Goal: Obtain resource: Download file/media

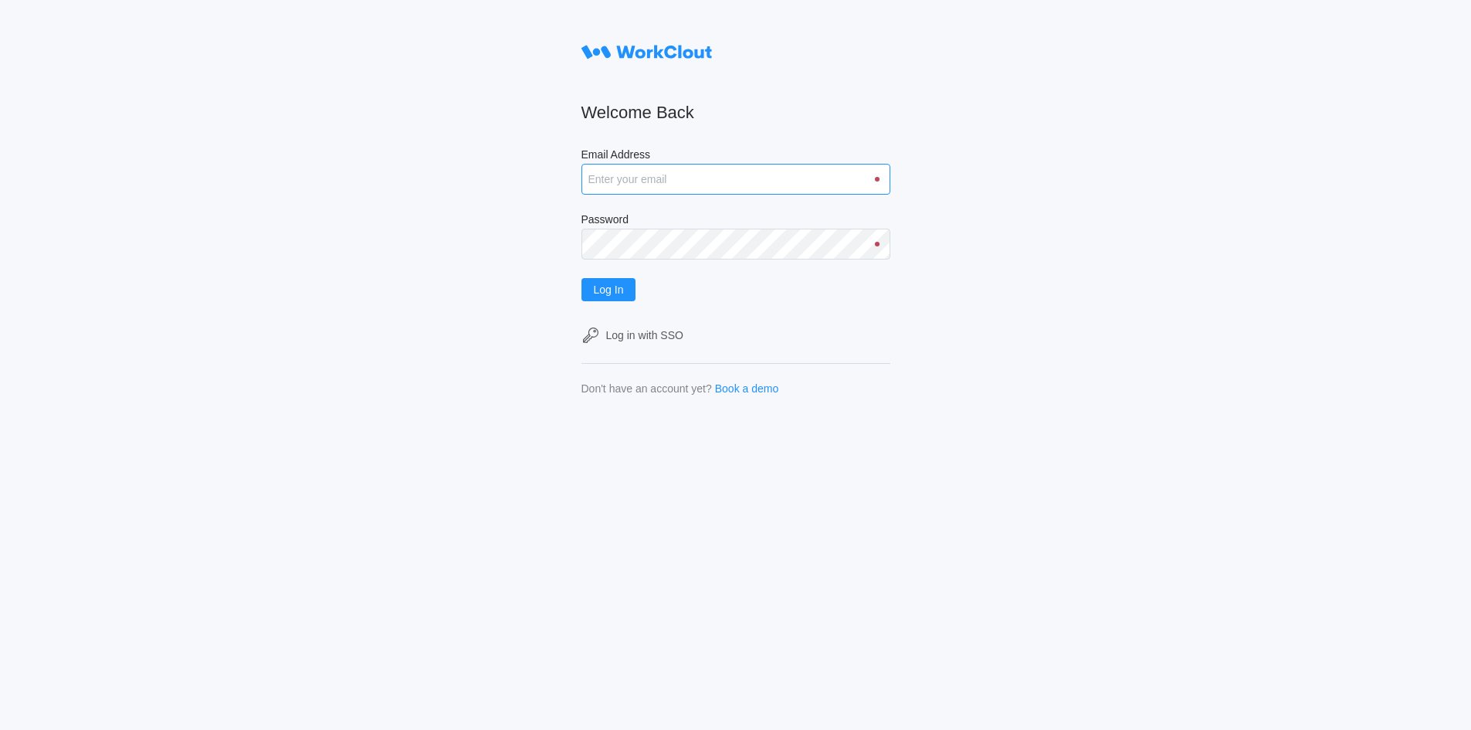
type input "[EMAIL_ADDRESS][DOMAIN_NAME]"
click at [668, 181] on input "[EMAIL_ADDRESS][DOMAIN_NAME]" at bounding box center [735, 179] width 309 height 31
click at [621, 291] on span "Log In" at bounding box center [609, 289] width 30 height 11
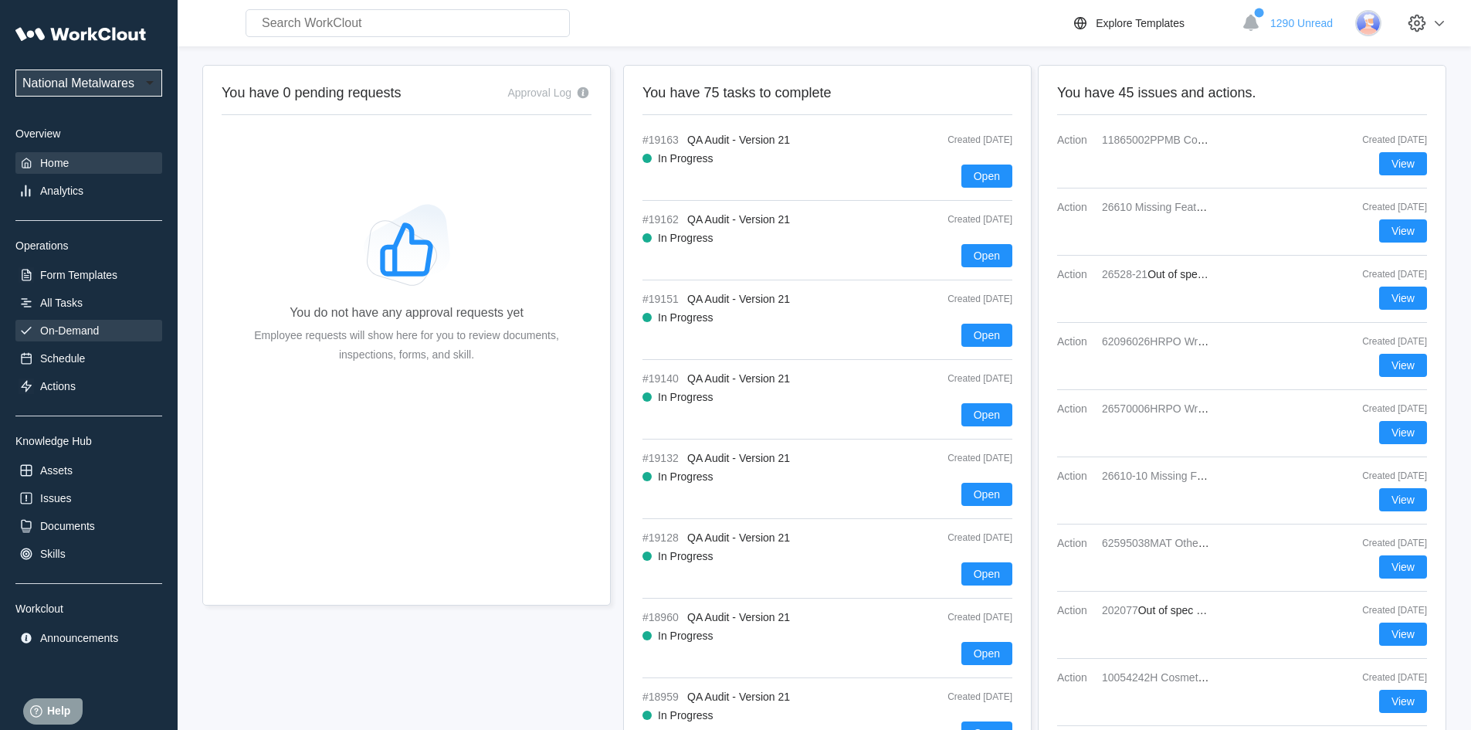
click at [74, 327] on div "On-Demand" at bounding box center [69, 330] width 59 height 12
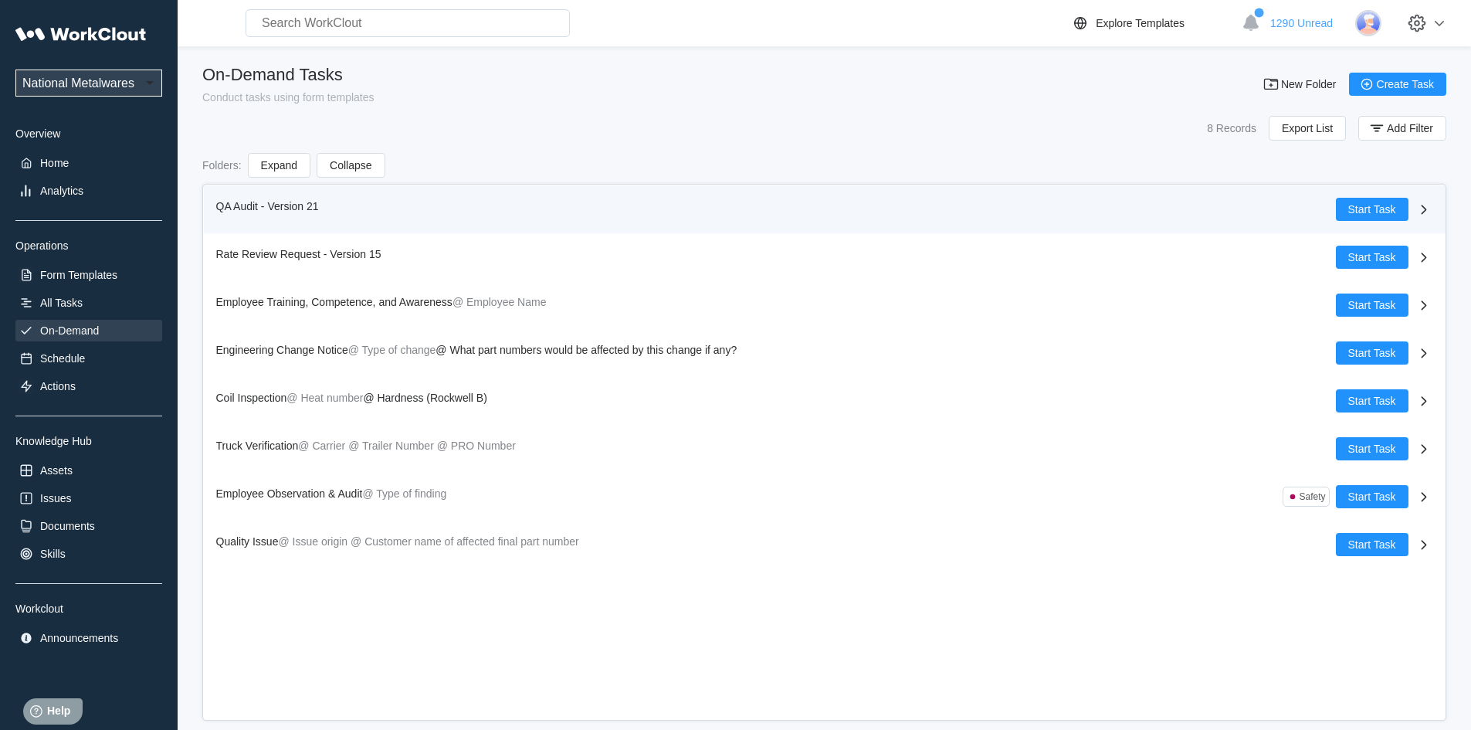
click at [237, 202] on span "QA Audit - Version 21" at bounding box center [267, 206] width 103 height 12
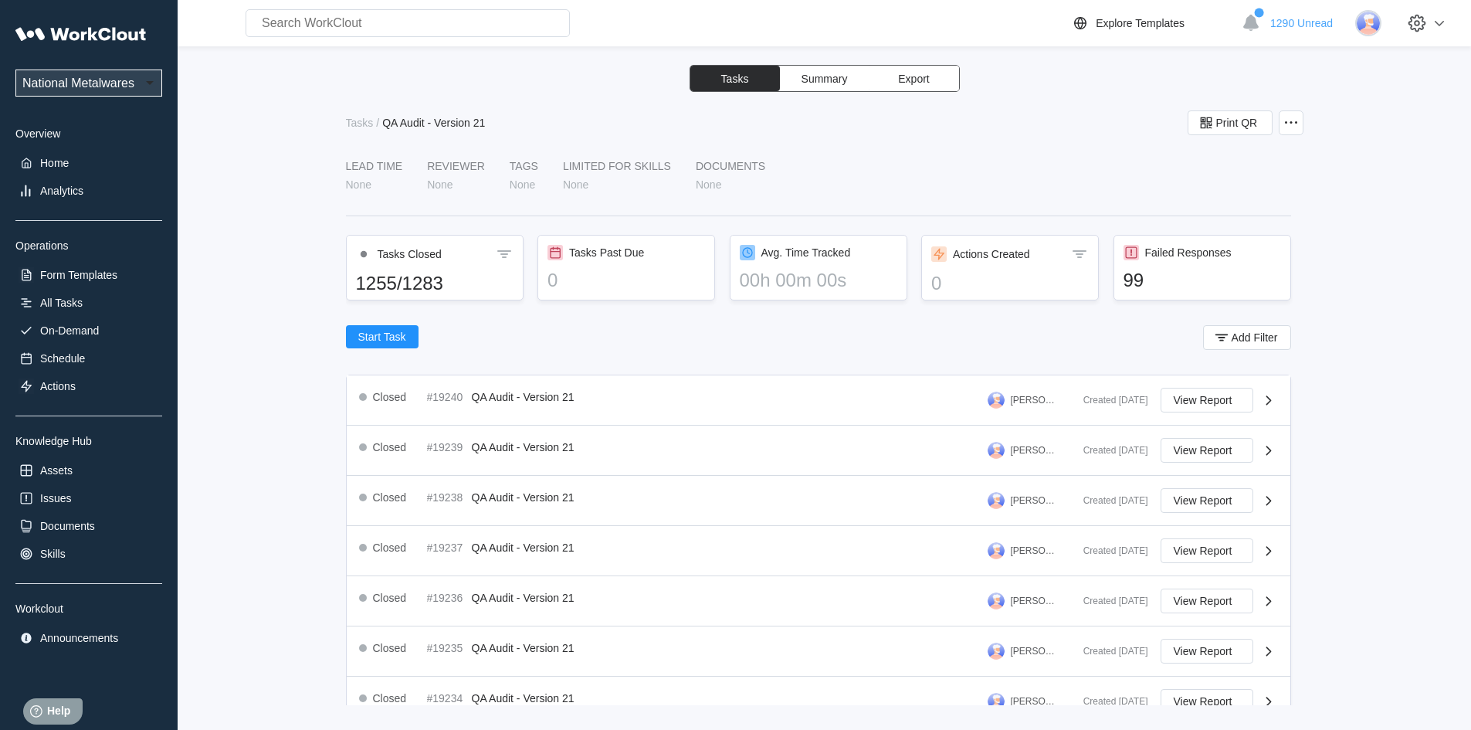
click at [933, 80] on button "Export" at bounding box center [914, 78] width 90 height 25
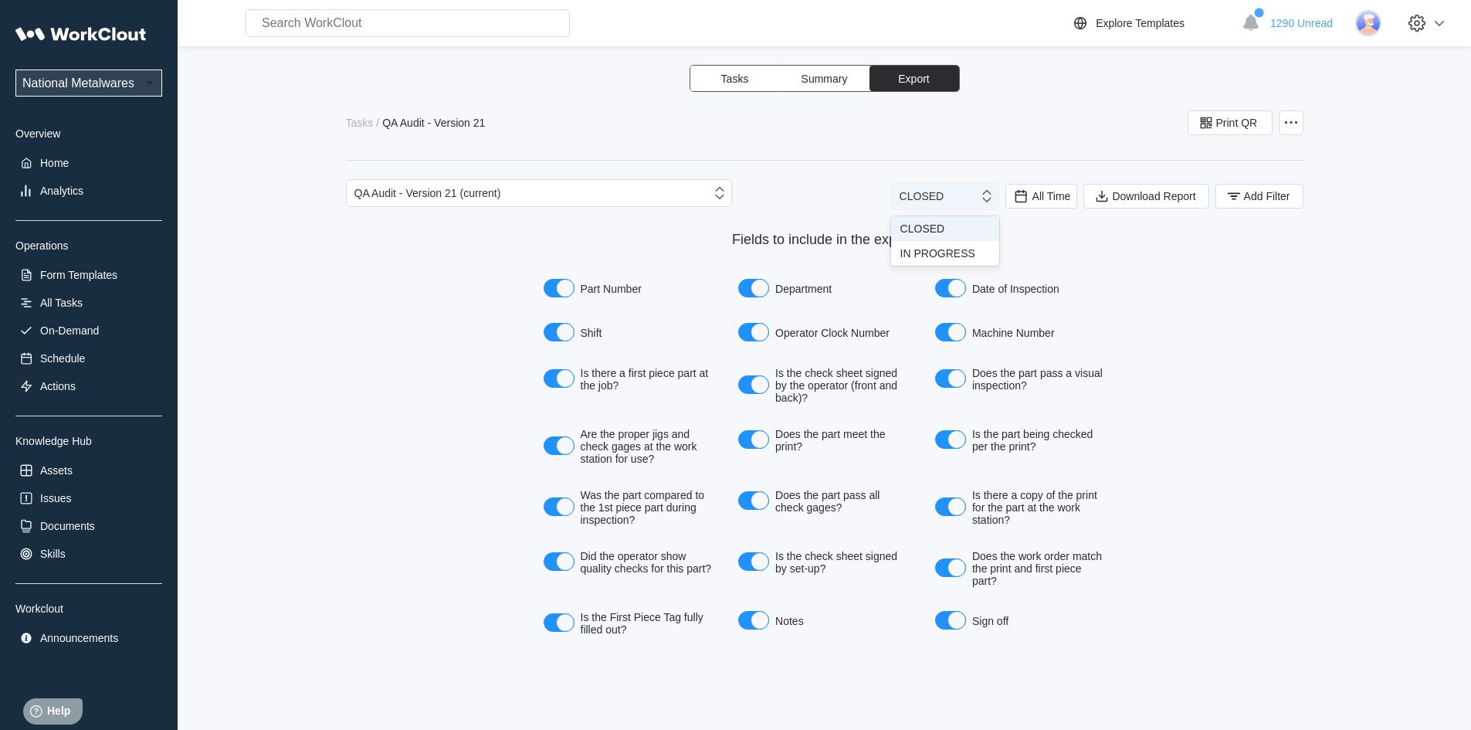
click at [957, 198] on div "CLOSED" at bounding box center [935, 196] width 86 height 22
click at [1071, 192] on span "All Time" at bounding box center [1041, 196] width 73 height 25
click at [1035, 249] on div "Last day" at bounding box center [1020, 252] width 41 height 12
click at [1226, 195] on icon "button" at bounding box center [1233, 196] width 17 height 17
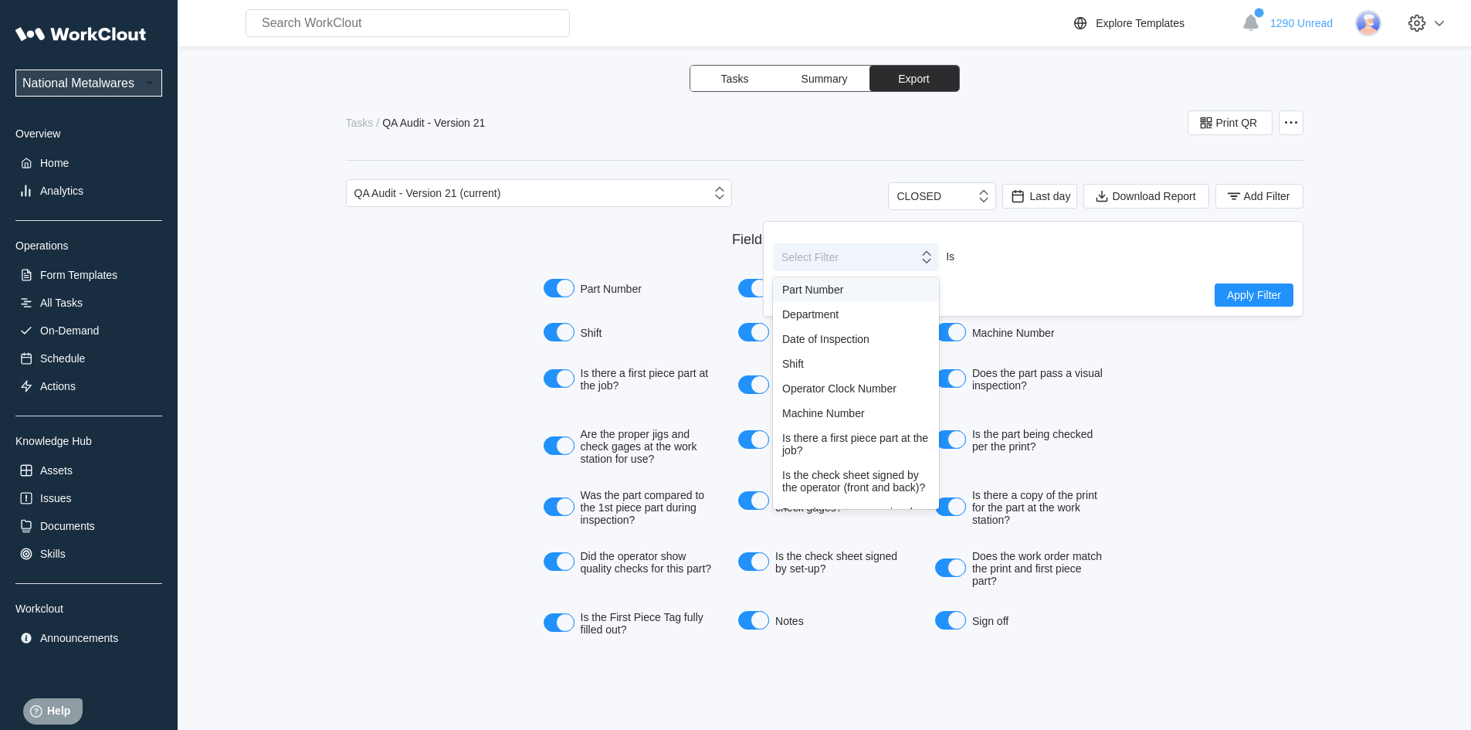
click at [926, 254] on icon at bounding box center [926, 257] width 17 height 17
click at [811, 361] on div "Shift" at bounding box center [855, 363] width 147 height 12
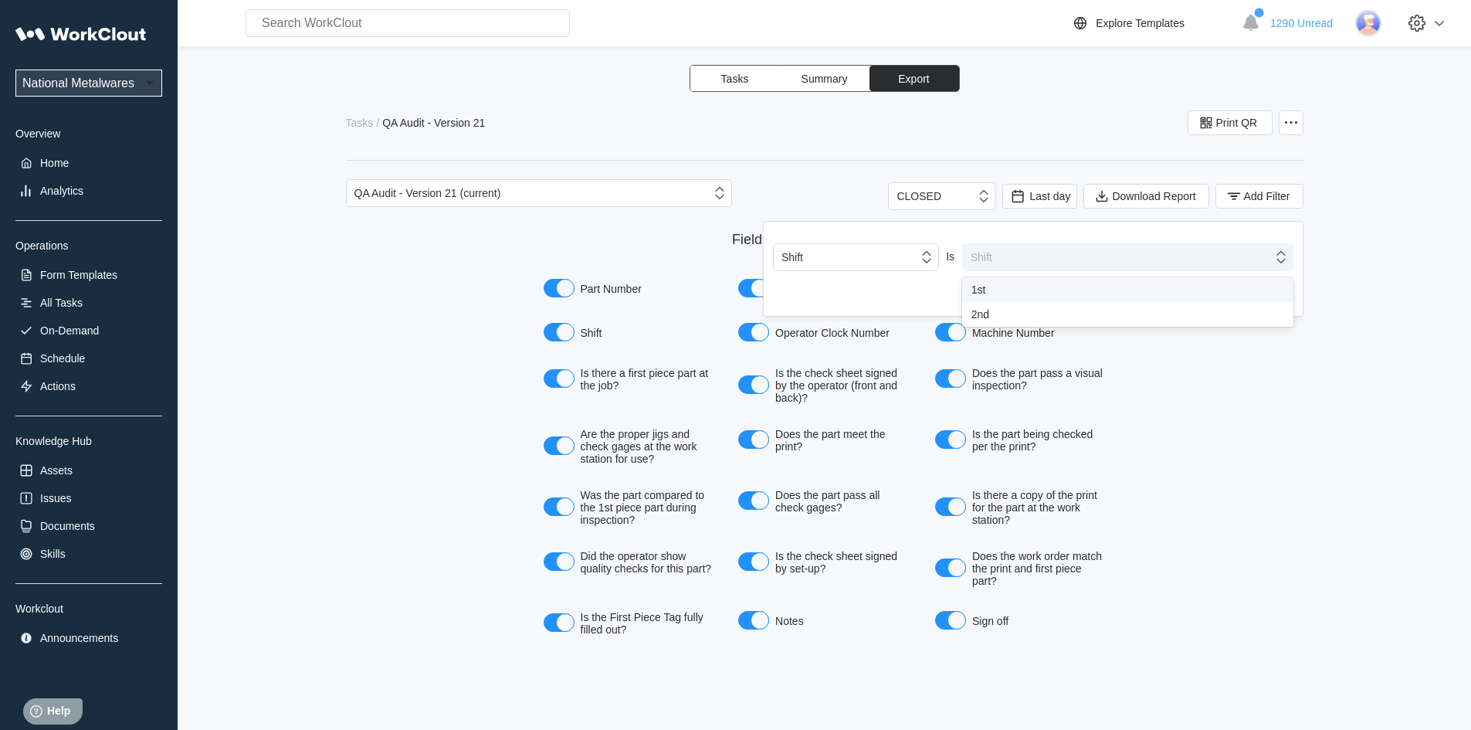
click at [1285, 262] on icon at bounding box center [1280, 257] width 17 height 17
click at [974, 290] on div "1st" at bounding box center [1127, 289] width 313 height 12
click at [1277, 296] on span "Apply Filter" at bounding box center [1254, 295] width 54 height 11
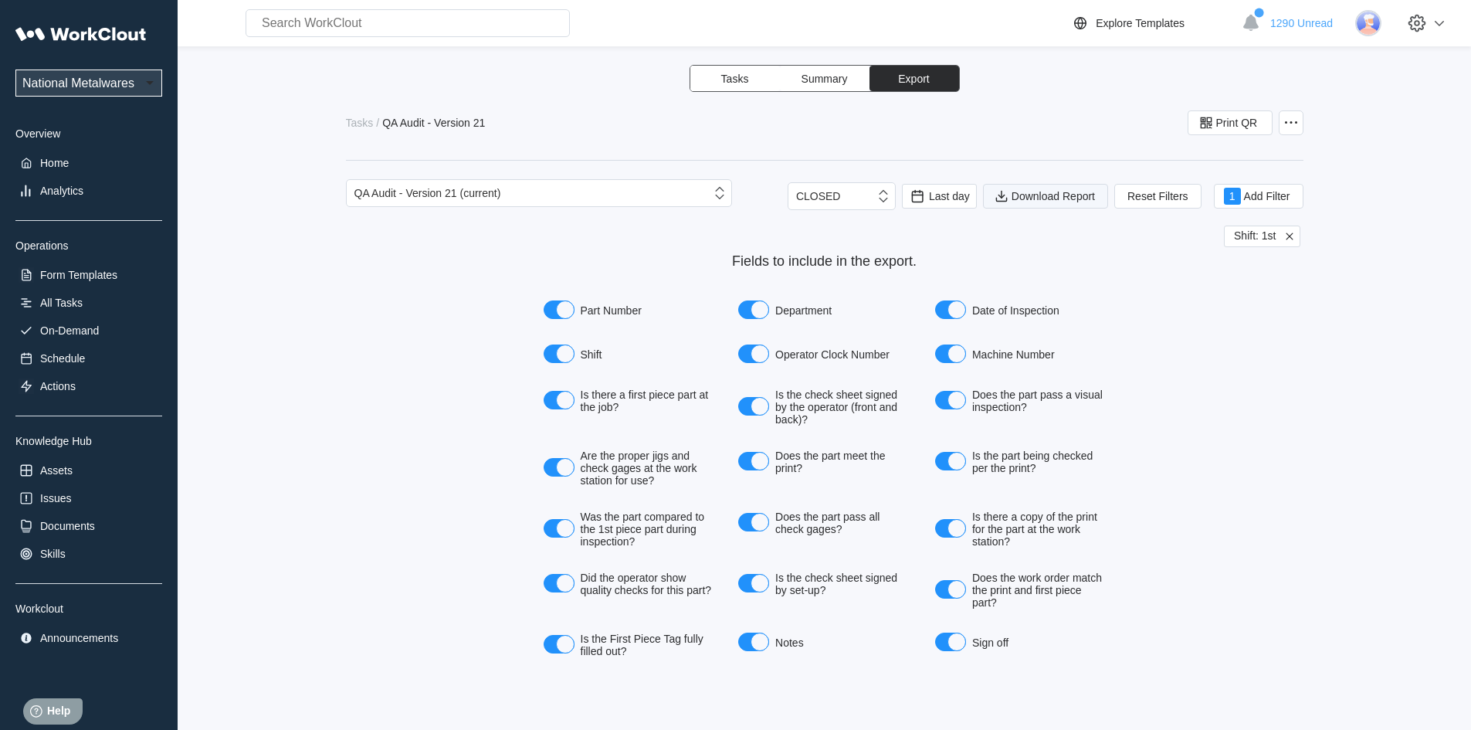
click at [1036, 196] on span "Download Report" at bounding box center [1052, 196] width 83 height 11
click at [1024, 202] on button "Download Report" at bounding box center [1045, 196] width 125 height 25
